Goal: Task Accomplishment & Management: Use online tool/utility

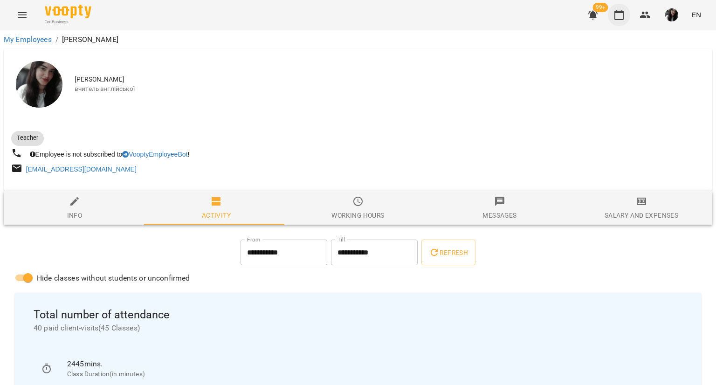
click at [619, 19] on icon "button" at bounding box center [618, 15] width 9 height 10
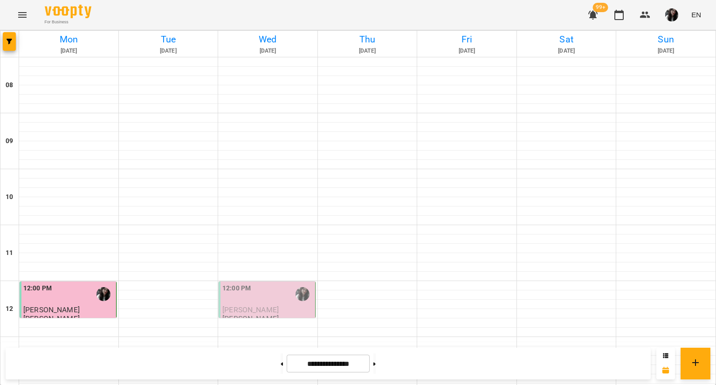
scroll to position [322, 0]
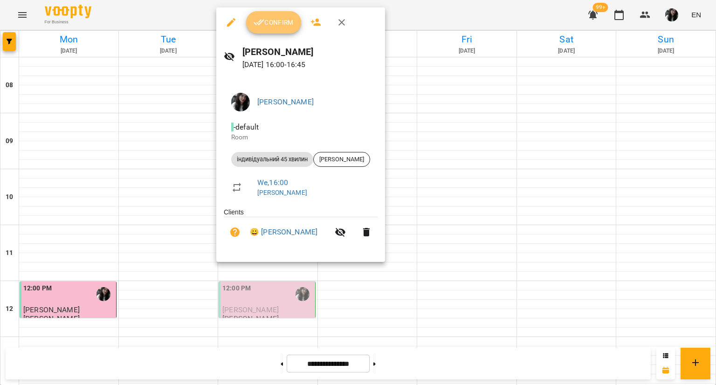
click at [283, 13] on button "Confirm" at bounding box center [273, 22] width 55 height 22
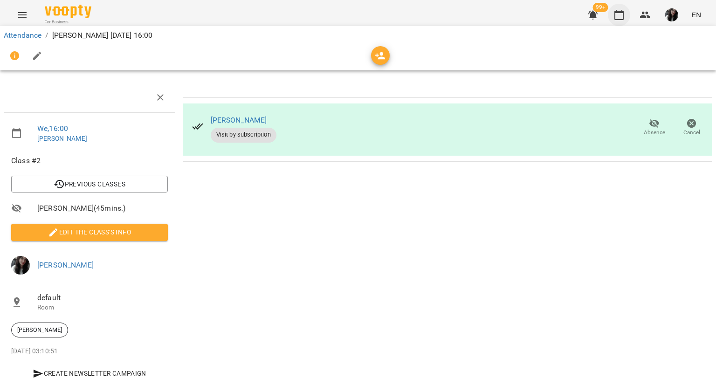
click at [615, 23] on button "button" at bounding box center [619, 15] width 22 height 22
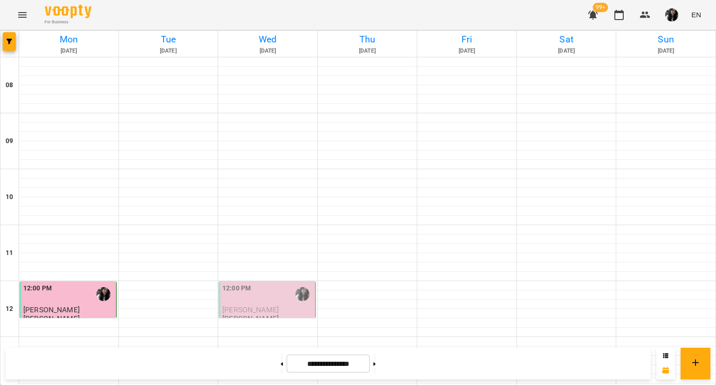
scroll to position [281, 0]
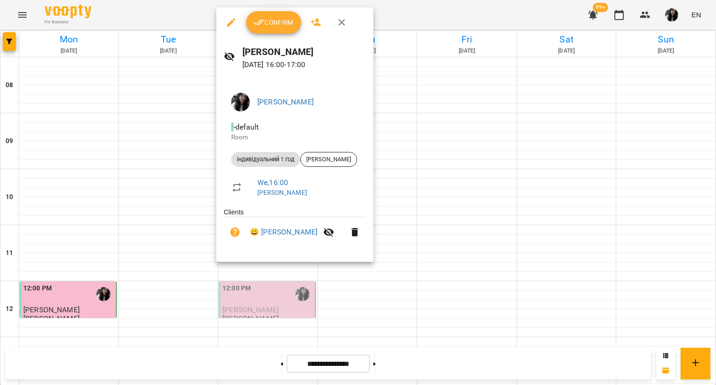
click at [258, 22] on icon "button" at bounding box center [259, 22] width 11 height 11
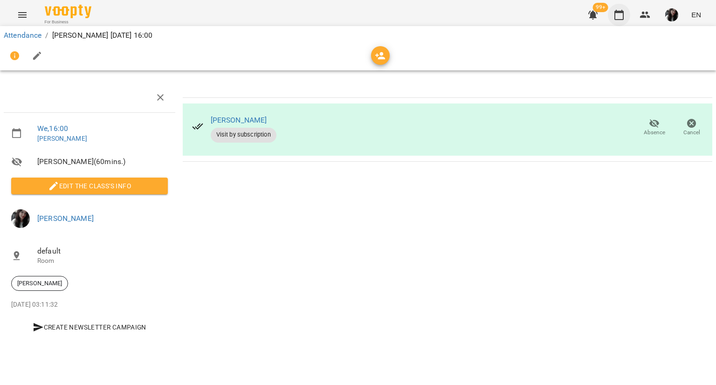
click at [620, 18] on icon "button" at bounding box center [619, 14] width 11 height 11
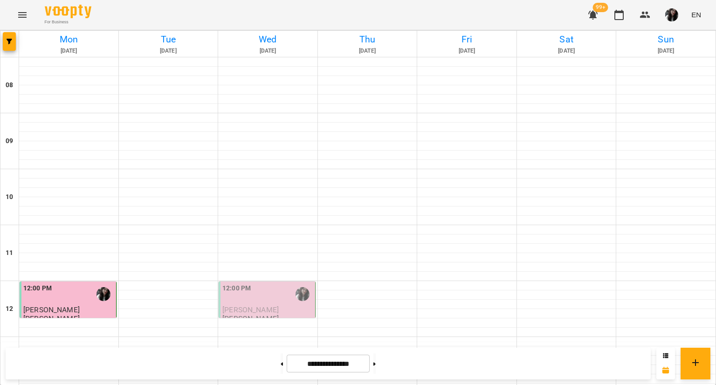
scroll to position [442, 0]
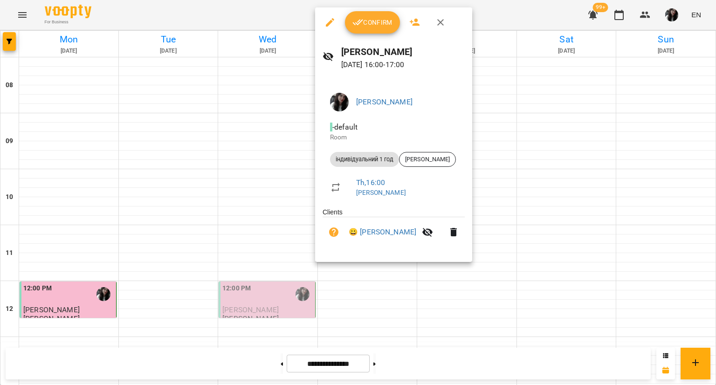
click at [381, 83] on div "[PERSON_NAME] - default Room індивідуальний 1 год [PERSON_NAME] , 16:00 [PERSON…" at bounding box center [393, 170] width 157 height 184
click at [376, 13] on button "Confirm" at bounding box center [372, 22] width 55 height 22
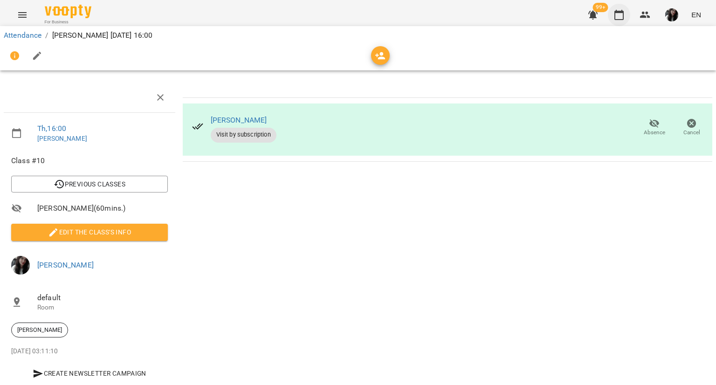
click at [618, 14] on icon "button" at bounding box center [619, 14] width 11 height 11
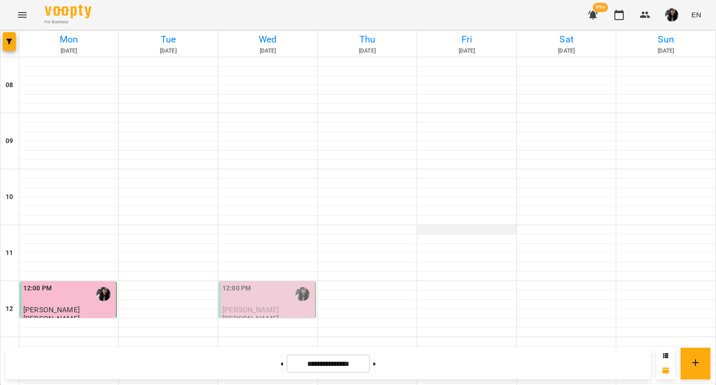
scroll to position [449, 0]
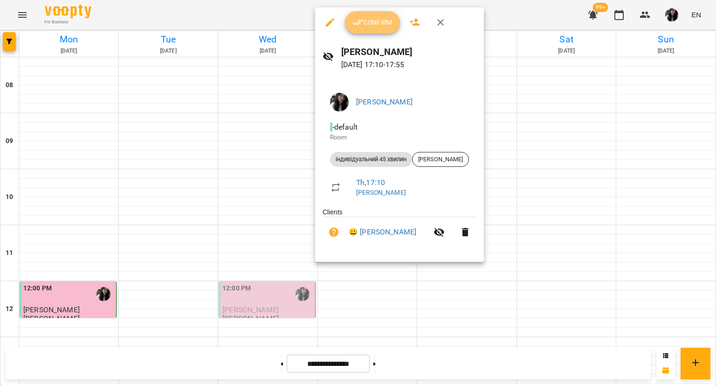
click at [373, 27] on span "Confirm" at bounding box center [372, 22] width 40 height 11
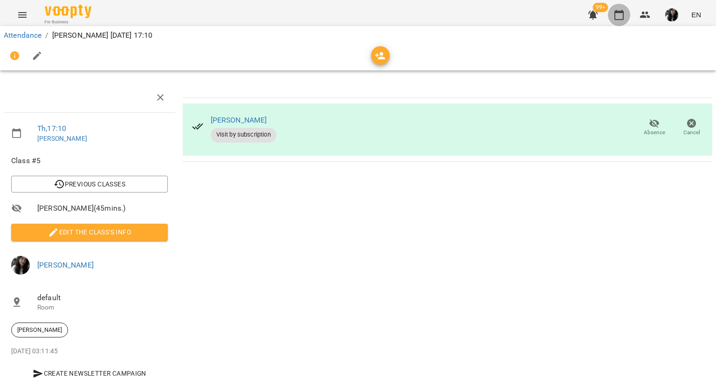
click at [617, 17] on icon "button" at bounding box center [619, 14] width 11 height 11
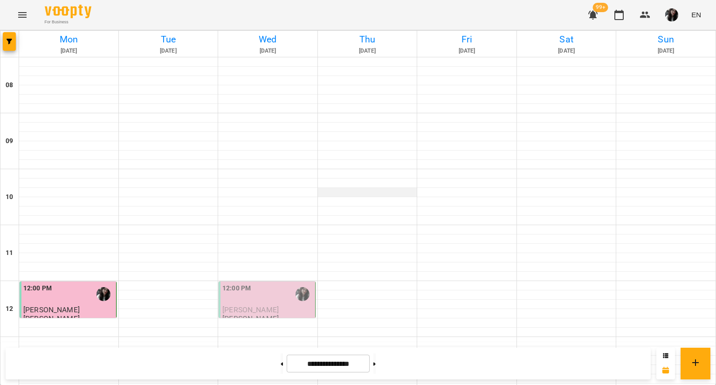
scroll to position [497, 0]
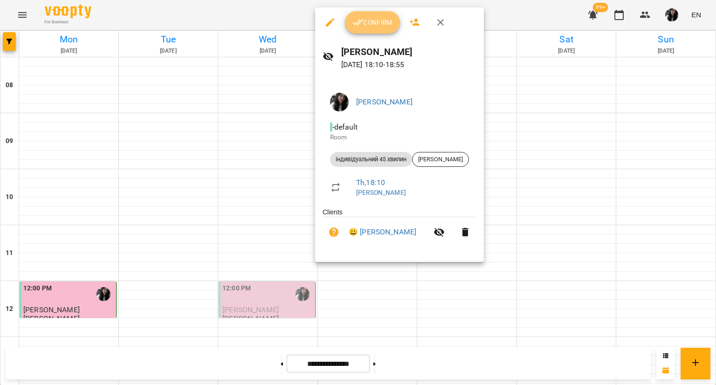
click at [369, 21] on span "Confirm" at bounding box center [372, 22] width 40 height 11
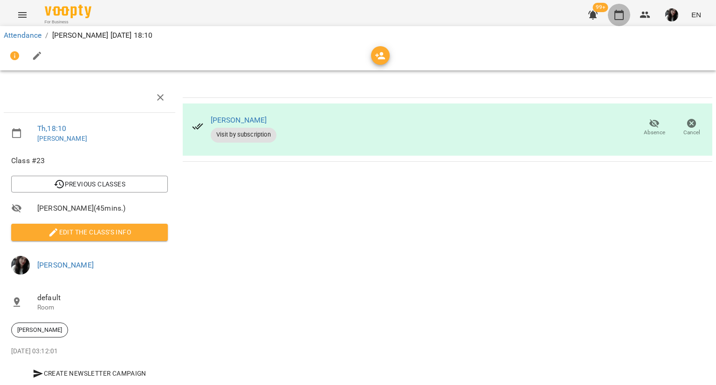
click at [621, 13] on icon "button" at bounding box center [619, 14] width 11 height 11
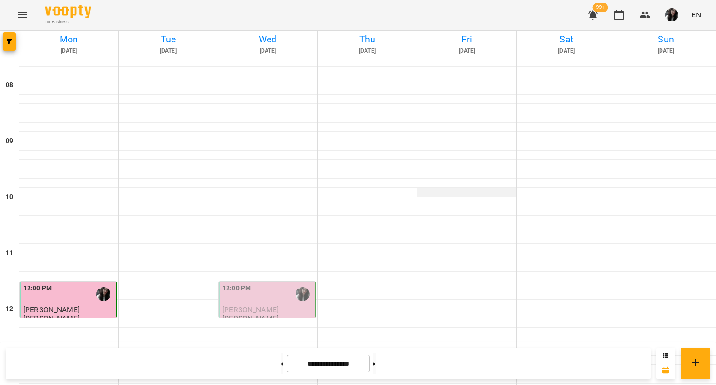
scroll to position [497, 0]
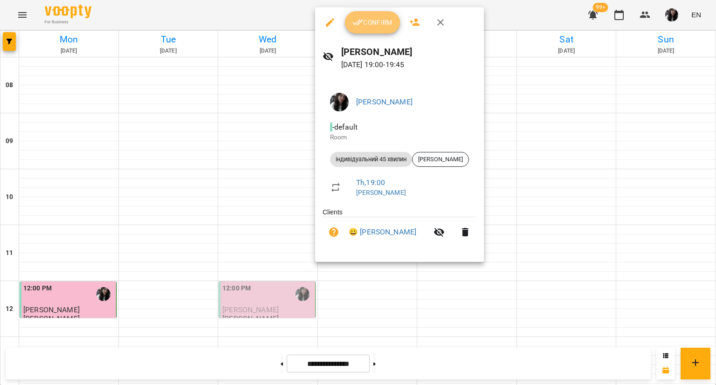
click at [373, 30] on button "Confirm" at bounding box center [372, 22] width 55 height 22
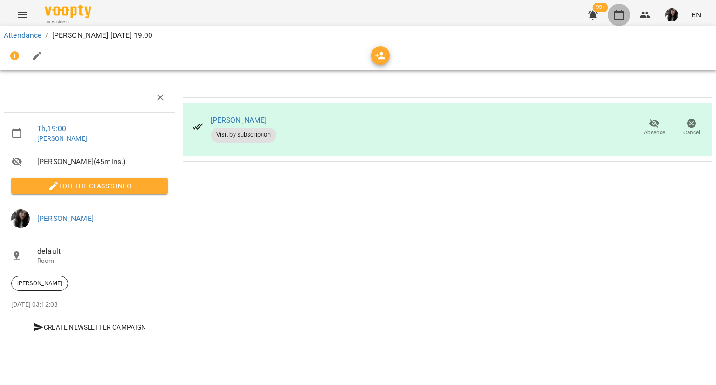
click at [618, 18] on icon "button" at bounding box center [619, 14] width 11 height 11
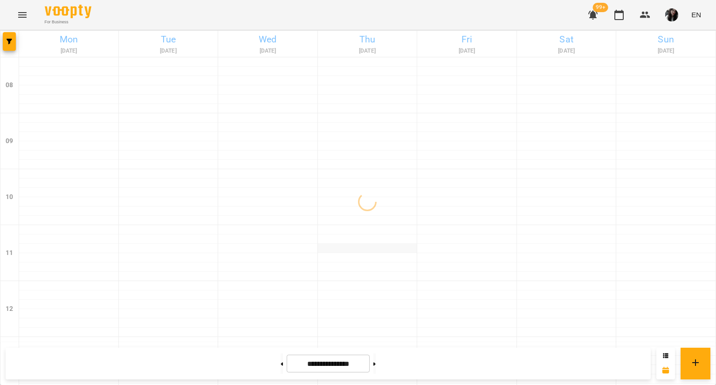
scroll to position [497, 0]
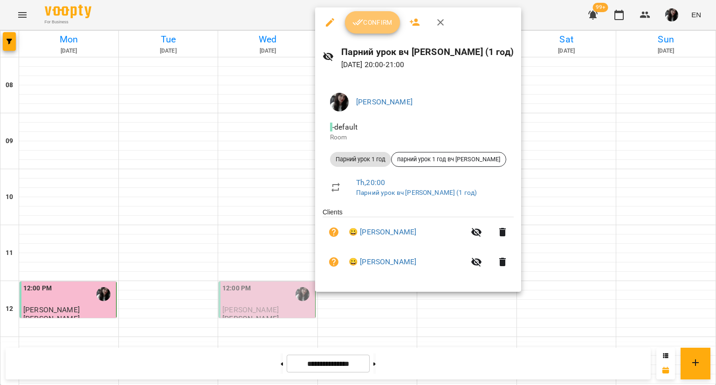
click at [388, 21] on span "Confirm" at bounding box center [372, 22] width 40 height 11
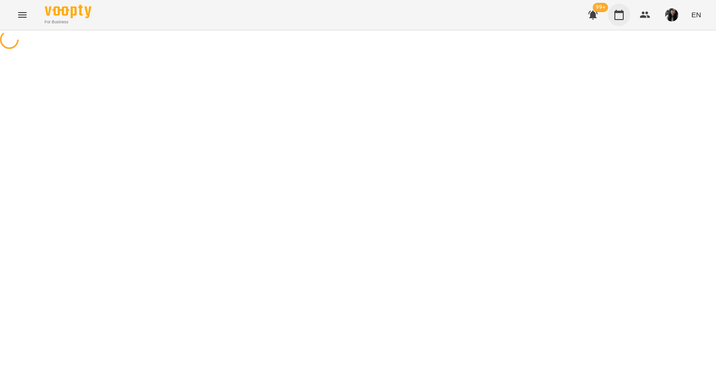
click at [620, 15] on icon "button" at bounding box center [619, 14] width 11 height 11
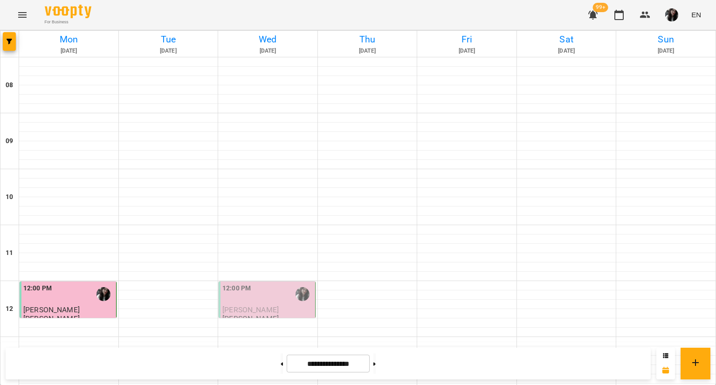
scroll to position [497, 0]
click at [678, 18] on span "button" at bounding box center [671, 14] width 13 height 13
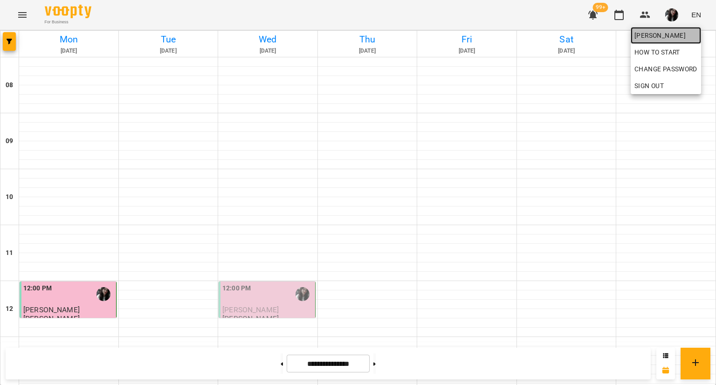
click at [679, 32] on span "[PERSON_NAME]" at bounding box center [666, 35] width 63 height 11
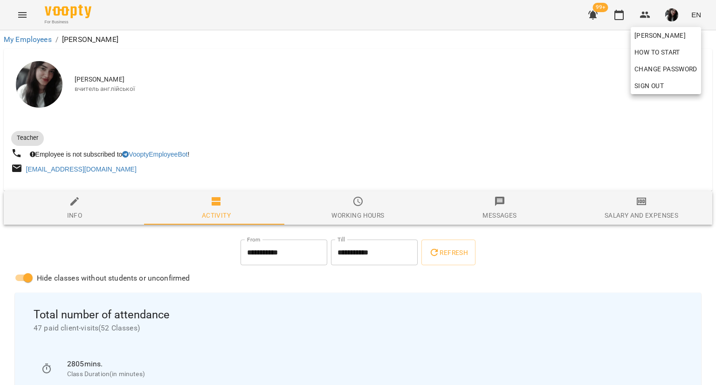
click at [666, 218] on div at bounding box center [358, 192] width 716 height 385
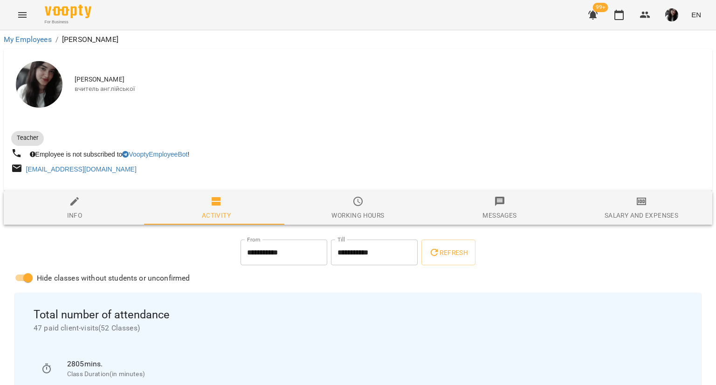
click at [666, 218] on div "[PERSON_NAME] How to start Change Password Sign Out" at bounding box center [358, 192] width 716 height 385
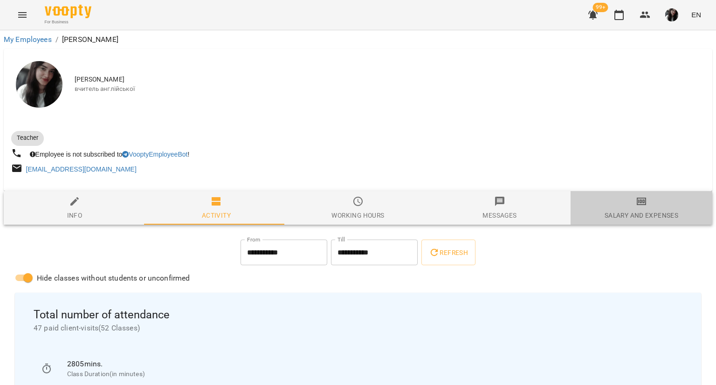
click at [666, 218] on div "Salary and Expenses" at bounding box center [642, 215] width 74 height 11
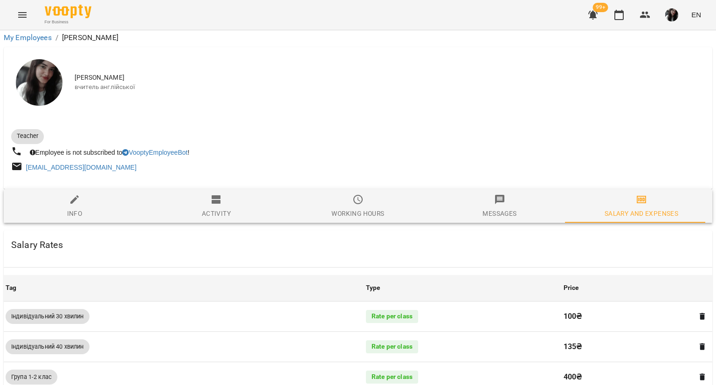
scroll to position [454, 0]
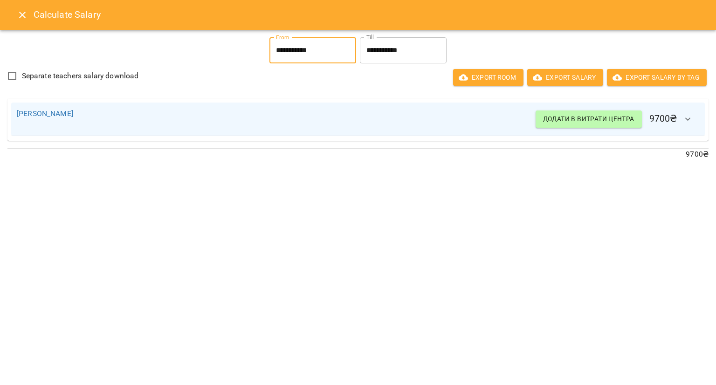
click at [309, 54] on input "**********" at bounding box center [312, 50] width 87 height 26
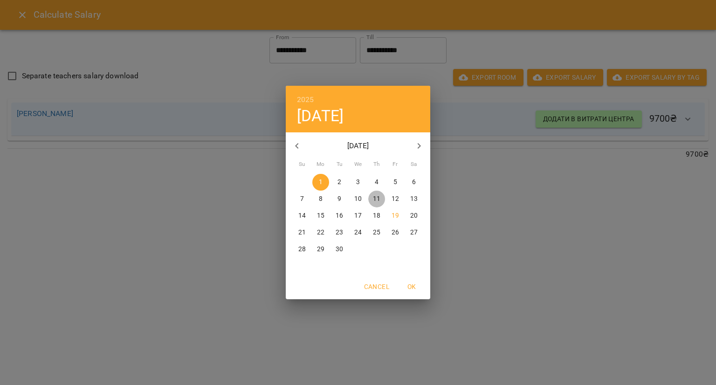
click at [376, 200] on p "11" at bounding box center [376, 198] width 7 height 9
type input "**********"
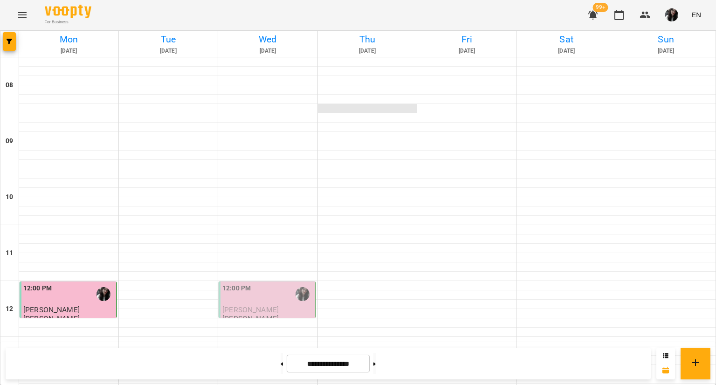
scroll to position [497, 0]
click at [376, 364] on button at bounding box center [374, 363] width 2 height 21
type input "**********"
